Goal: Task Accomplishment & Management: Use online tool/utility

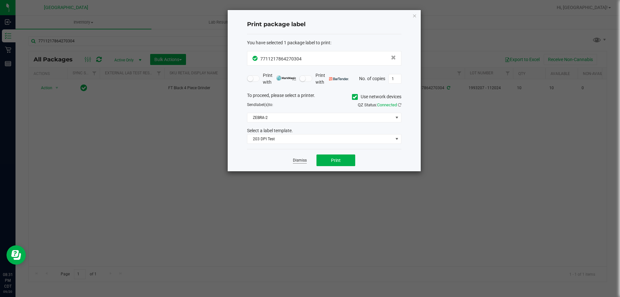
click at [301, 160] on link "Dismiss" at bounding box center [300, 160] width 14 height 5
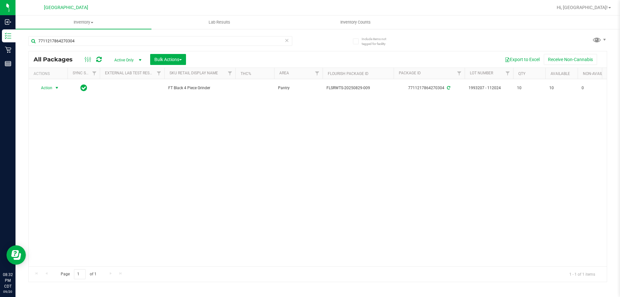
click at [67, 48] on div "7711217864270304" at bounding box center [160, 43] width 264 height 15
click at [72, 40] on input "7711217864270304" at bounding box center [160, 41] width 264 height 10
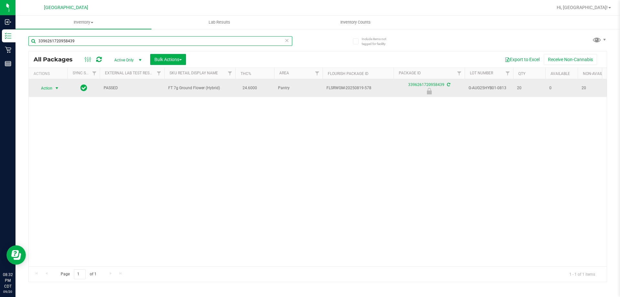
type input "3396261720958439"
click at [52, 90] on span "Action" at bounding box center [43, 88] width 17 height 9
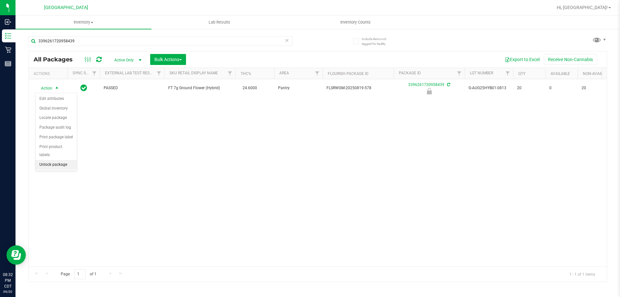
click at [51, 160] on li "Unlock package" at bounding box center [56, 165] width 41 height 10
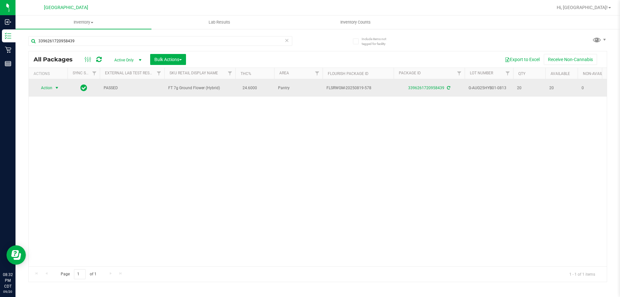
click at [58, 87] on span "select" at bounding box center [56, 87] width 5 height 5
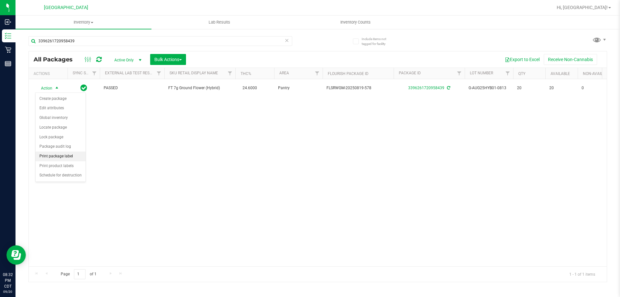
click at [57, 154] on li "Print package label" at bounding box center [61, 156] width 50 height 10
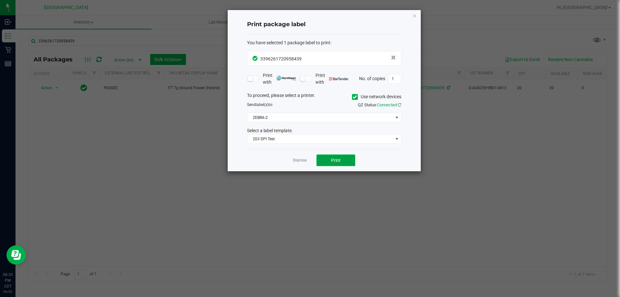
click at [325, 162] on button "Print" at bounding box center [336, 160] width 39 height 12
click at [303, 161] on link "Dismiss" at bounding box center [300, 160] width 14 height 5
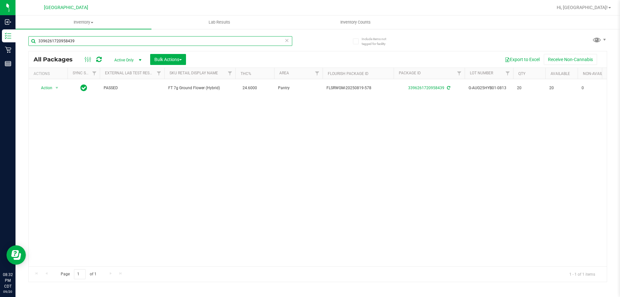
click at [182, 44] on input "3396261720958439" at bounding box center [160, 41] width 264 height 10
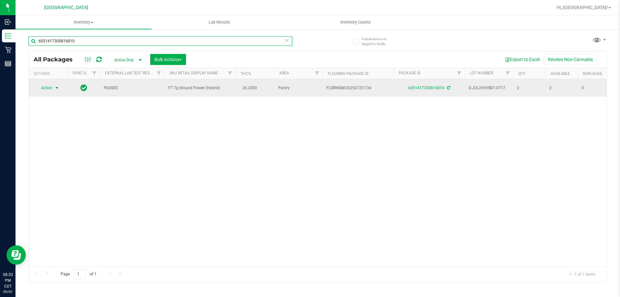
type input "6051417300816810"
click at [55, 86] on span "select" at bounding box center [56, 87] width 5 height 5
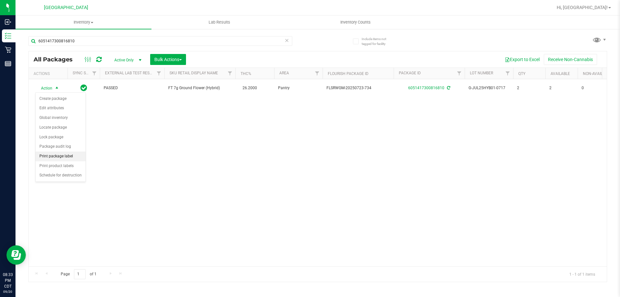
click at [77, 158] on li "Print package label" at bounding box center [61, 156] width 50 height 10
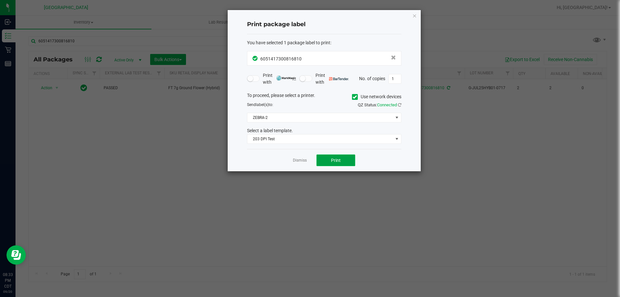
click at [333, 158] on span "Print" at bounding box center [336, 160] width 10 height 5
click at [298, 161] on link "Dismiss" at bounding box center [300, 160] width 14 height 5
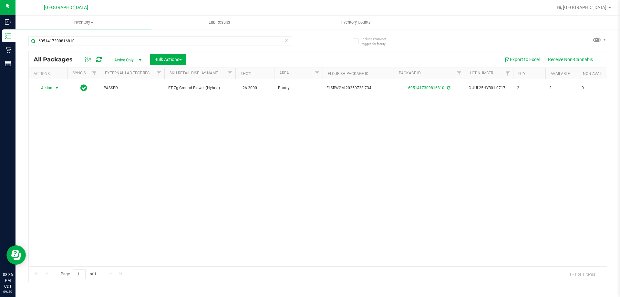
click at [213, 47] on div "6051417300816810" at bounding box center [160, 43] width 264 height 15
click at [213, 46] on div "6051417300816810" at bounding box center [160, 43] width 264 height 15
click at [214, 41] on input "6051417300816810" at bounding box center [160, 41] width 264 height 10
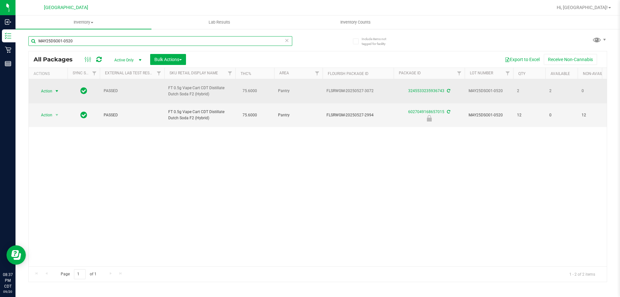
type input "MAY25DSO01-0520"
click at [43, 90] on span "Action" at bounding box center [43, 91] width 17 height 9
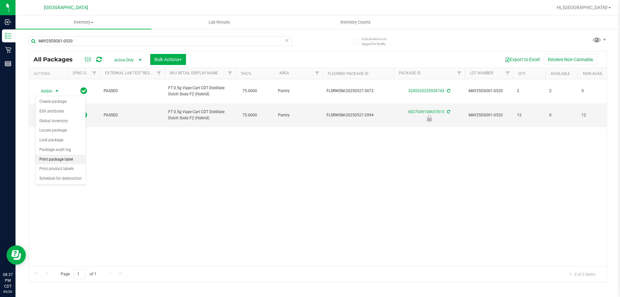
click at [78, 161] on li "Print package label" at bounding box center [61, 160] width 50 height 10
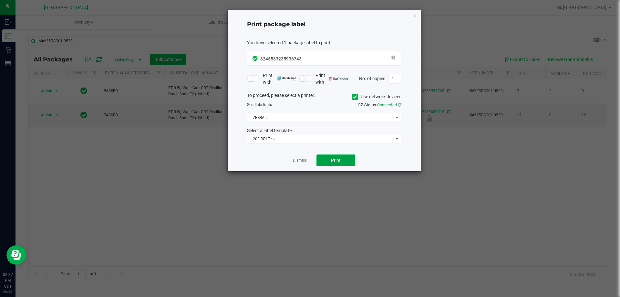
click at [353, 162] on button "Print" at bounding box center [336, 160] width 39 height 12
click at [304, 159] on link "Dismiss" at bounding box center [300, 160] width 14 height 5
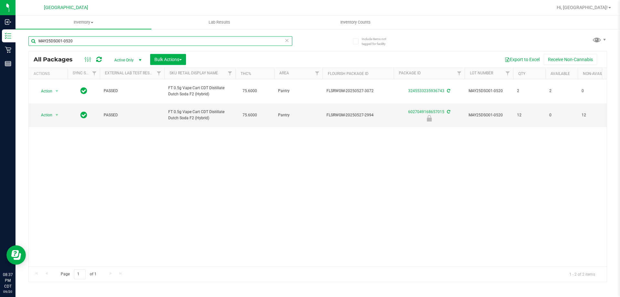
click at [187, 38] on input "MAY25DSO01-0520" at bounding box center [160, 41] width 264 height 10
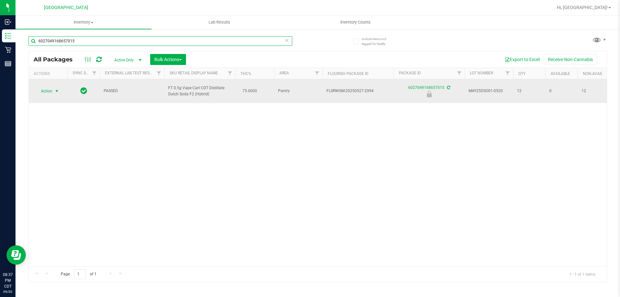
type input "6027049168657015"
click at [45, 89] on span "Action" at bounding box center [43, 91] width 17 height 9
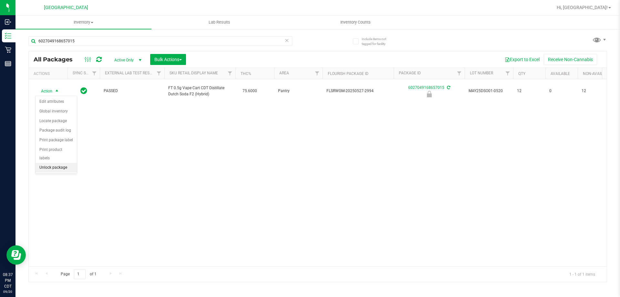
click at [54, 163] on li "Unlock package" at bounding box center [56, 168] width 41 height 10
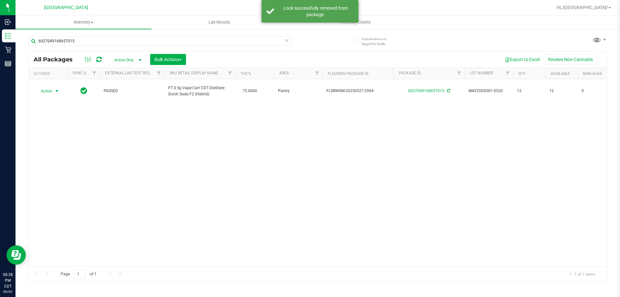
click at [57, 90] on span "select" at bounding box center [56, 90] width 5 height 5
click at [51, 159] on li "Print package label" at bounding box center [61, 160] width 50 height 10
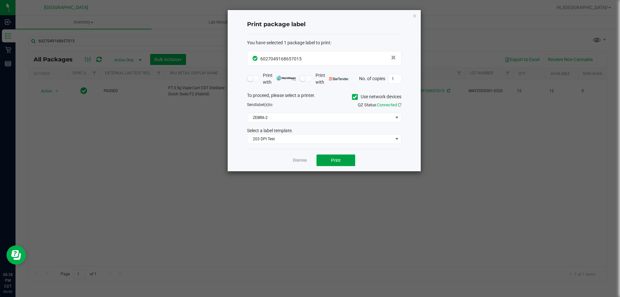
click at [348, 159] on button "Print" at bounding box center [336, 160] width 39 height 12
click at [297, 158] on link "Dismiss" at bounding box center [300, 160] width 14 height 5
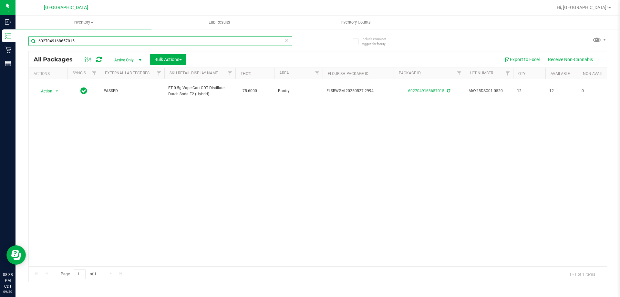
click at [129, 44] on input "6027049168657015" at bounding box center [160, 41] width 264 height 10
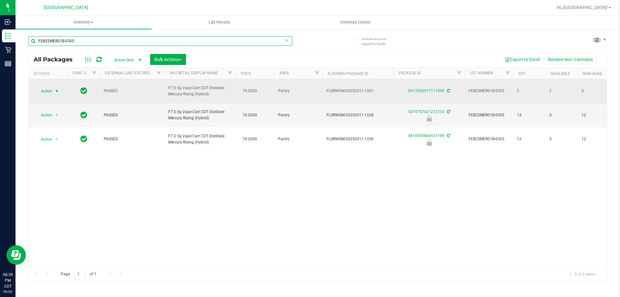
type input "FEB25MER01B-0305"
click at [58, 91] on span "select" at bounding box center [56, 90] width 5 height 5
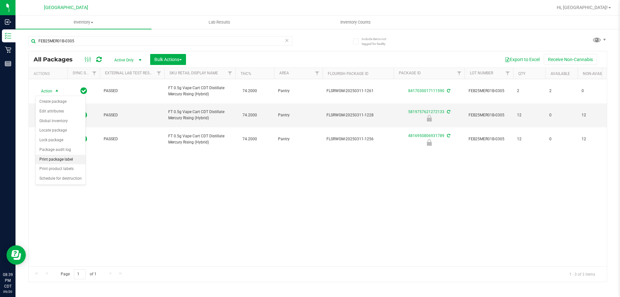
click at [58, 161] on li "Print package label" at bounding box center [61, 160] width 50 height 10
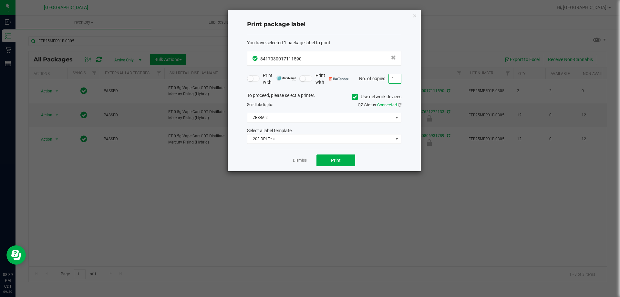
click at [394, 78] on input "1" at bounding box center [395, 78] width 12 height 9
type input "2"
click at [333, 162] on span "Print" at bounding box center [336, 160] width 10 height 5
click at [297, 161] on link "Dismiss" at bounding box center [300, 160] width 14 height 5
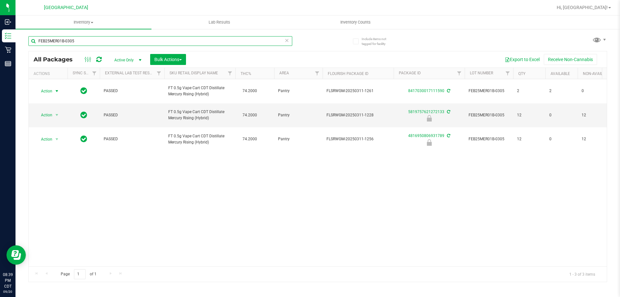
click at [189, 40] on input "FEB25MER01B-0305" at bounding box center [160, 41] width 264 height 10
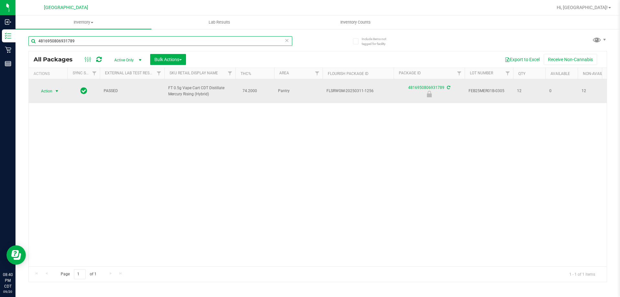
type input "4816950806931789"
click at [54, 91] on span "select" at bounding box center [57, 91] width 8 height 9
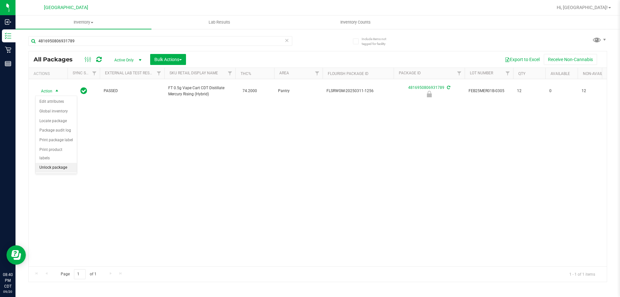
click at [56, 163] on li "Unlock package" at bounding box center [56, 168] width 41 height 10
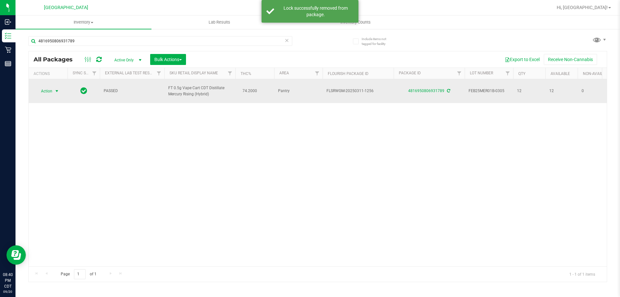
click at [57, 92] on span "select" at bounding box center [56, 90] width 5 height 5
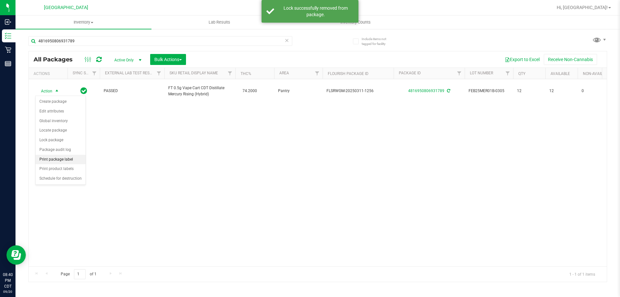
click at [55, 161] on li "Print package label" at bounding box center [61, 160] width 50 height 10
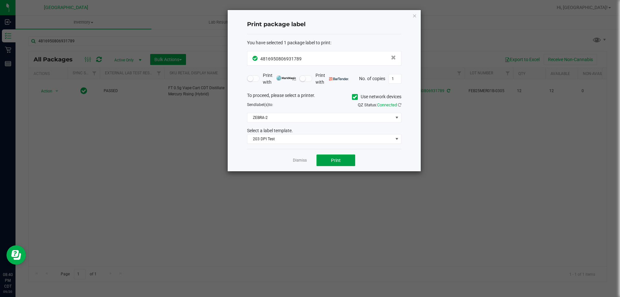
click at [326, 154] on button "Print" at bounding box center [336, 160] width 39 height 12
click at [298, 159] on link "Dismiss" at bounding box center [300, 160] width 14 height 5
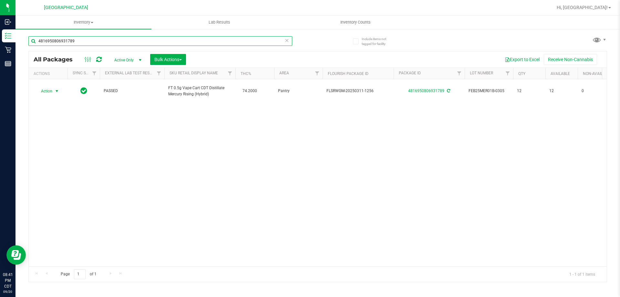
click at [161, 45] on input "4816950806931789" at bounding box center [160, 41] width 264 height 10
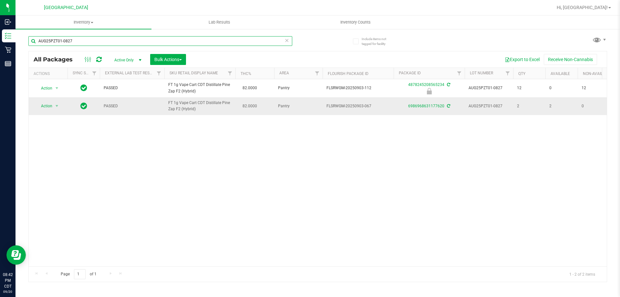
type input "AUG25PZT01-0827"
click at [49, 107] on span "Action" at bounding box center [43, 105] width 17 height 9
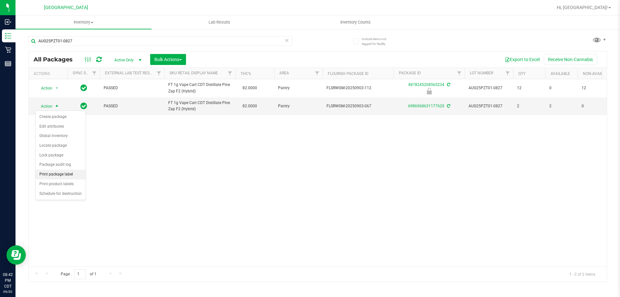
click at [52, 171] on li "Print package label" at bounding box center [61, 175] width 50 height 10
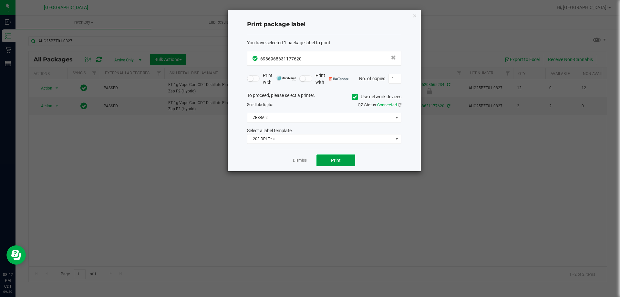
click at [348, 156] on button "Print" at bounding box center [336, 160] width 39 height 12
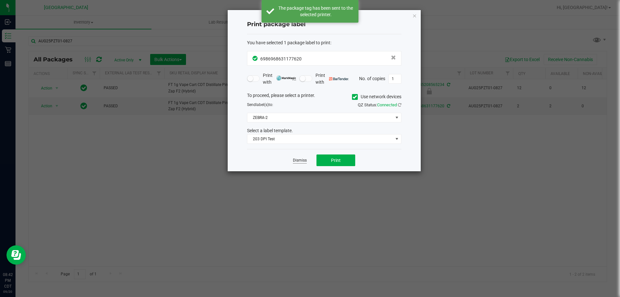
click at [305, 163] on link "Dismiss" at bounding box center [300, 160] width 14 height 5
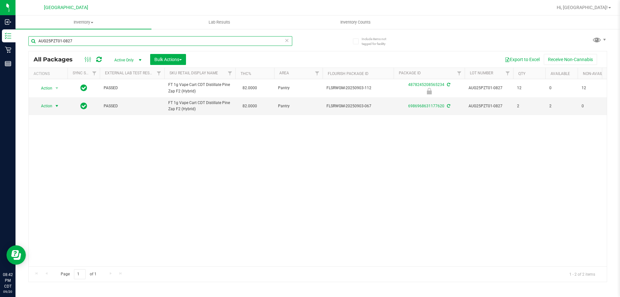
click at [115, 45] on input "AUG25PZT01-0827" at bounding box center [160, 41] width 264 height 10
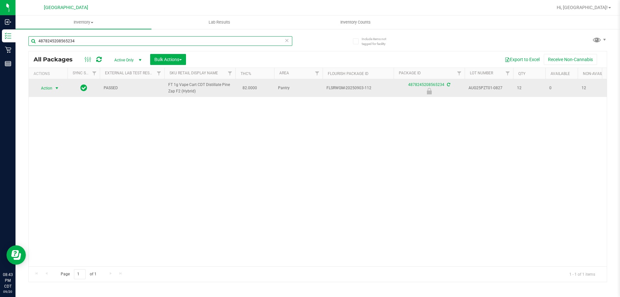
type input "4878245208565234"
click at [46, 91] on span "Action" at bounding box center [43, 88] width 17 height 9
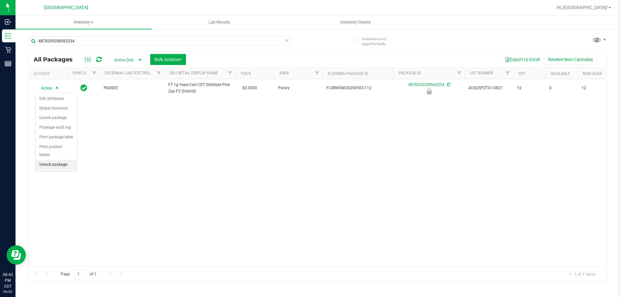
click at [44, 160] on li "Unlock package" at bounding box center [56, 165] width 41 height 10
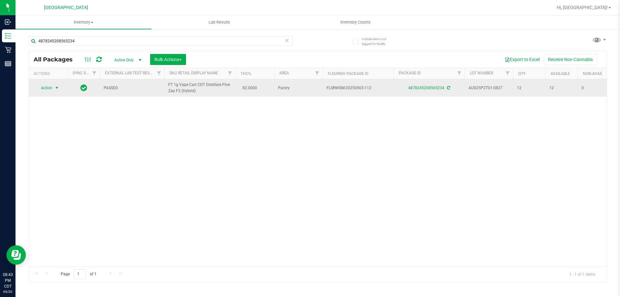
click at [54, 88] on span "select" at bounding box center [57, 87] width 8 height 9
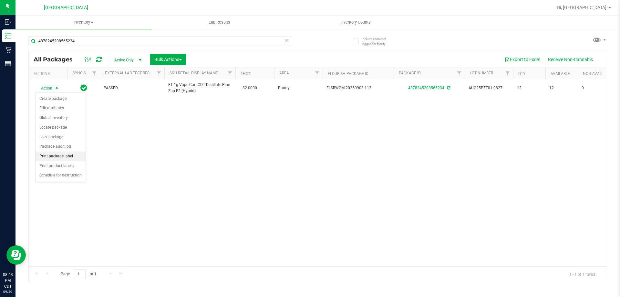
click at [52, 153] on li "Print package label" at bounding box center [61, 156] width 50 height 10
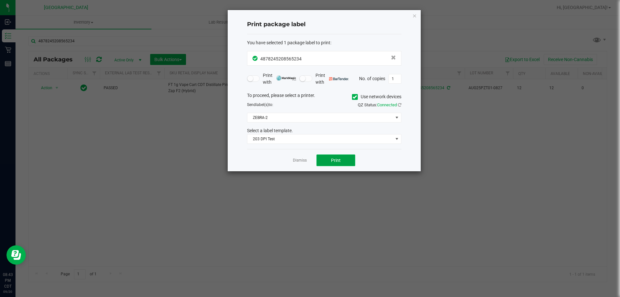
click at [326, 157] on button "Print" at bounding box center [336, 160] width 39 height 12
click at [294, 161] on link "Dismiss" at bounding box center [300, 160] width 14 height 5
